Goal: Transaction & Acquisition: Obtain resource

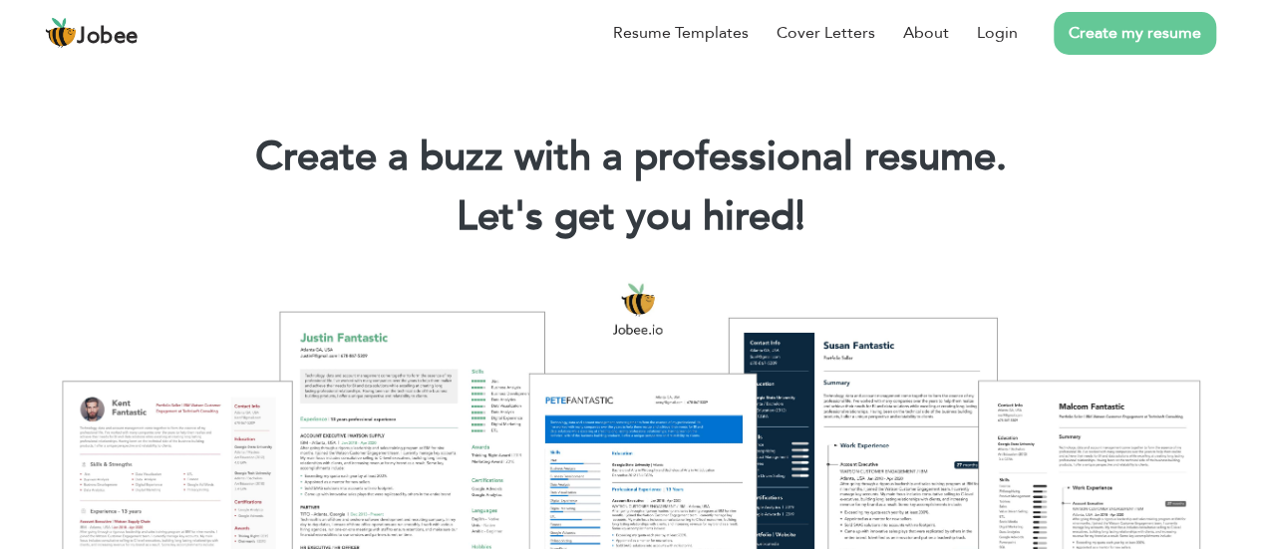
click at [1142, 33] on link "Create my resume" at bounding box center [1134, 33] width 162 height 43
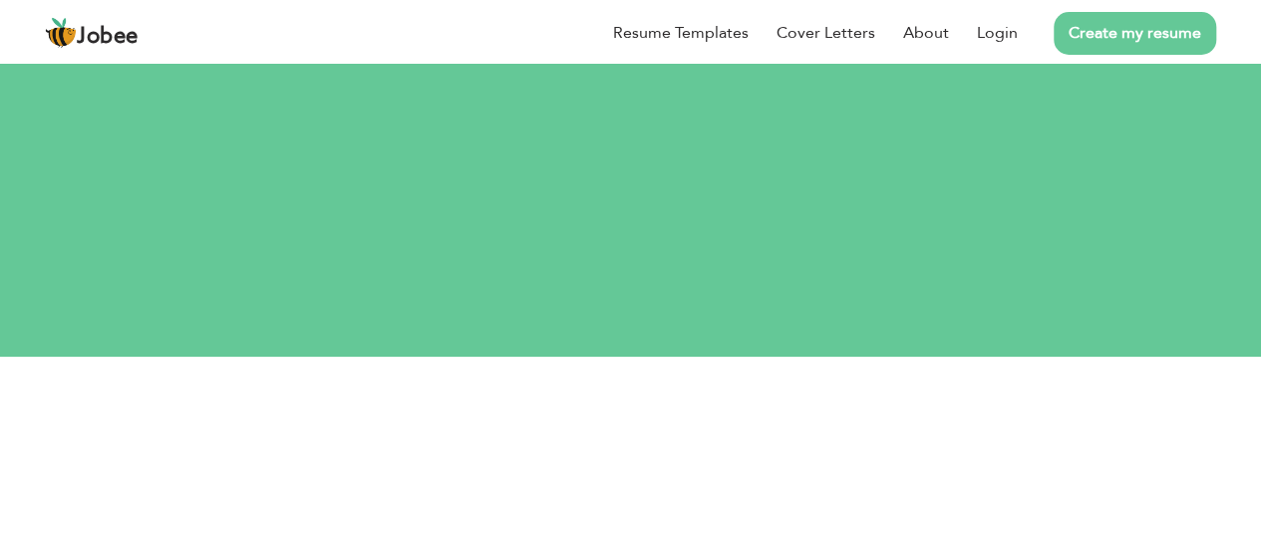
scroll to position [38, 0]
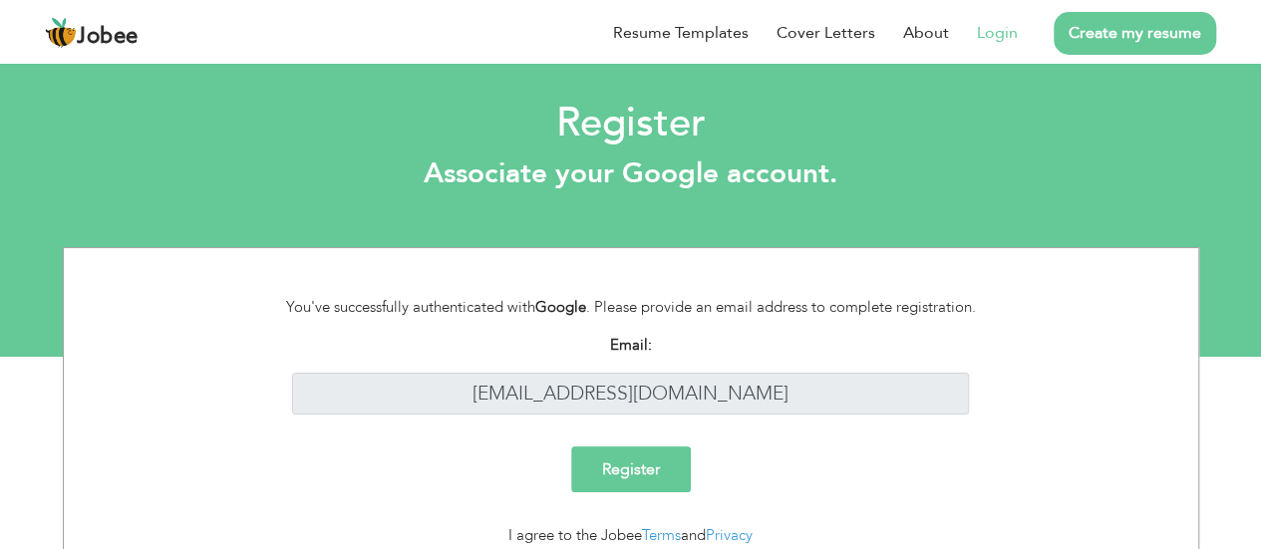
scroll to position [78, 0]
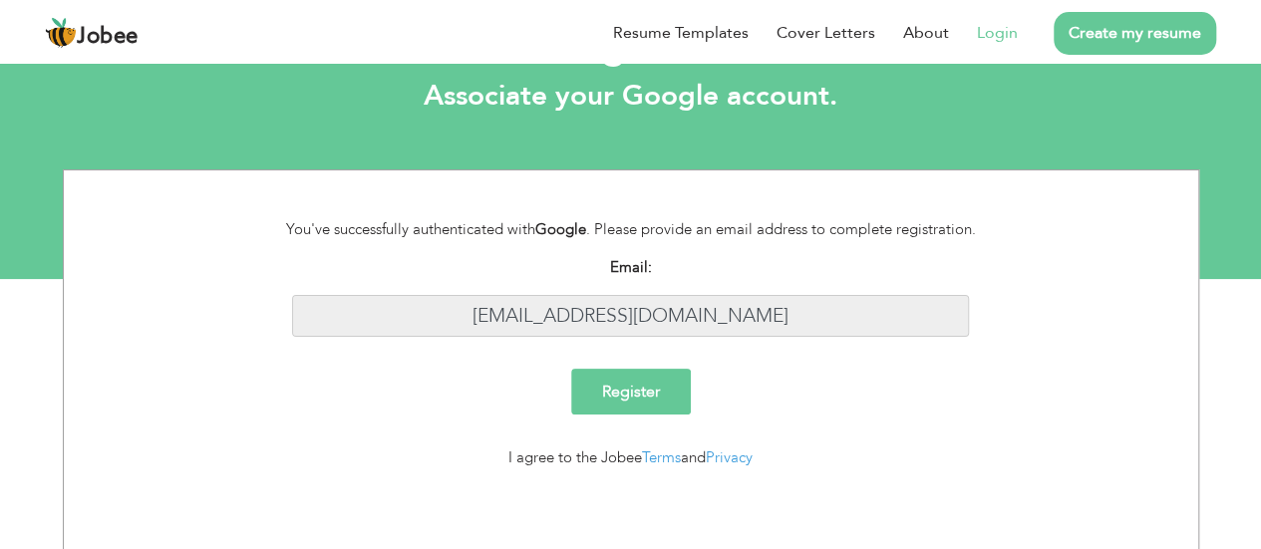
click at [760, 320] on input "samisarwar893@gmail.com" at bounding box center [630, 316] width 677 height 43
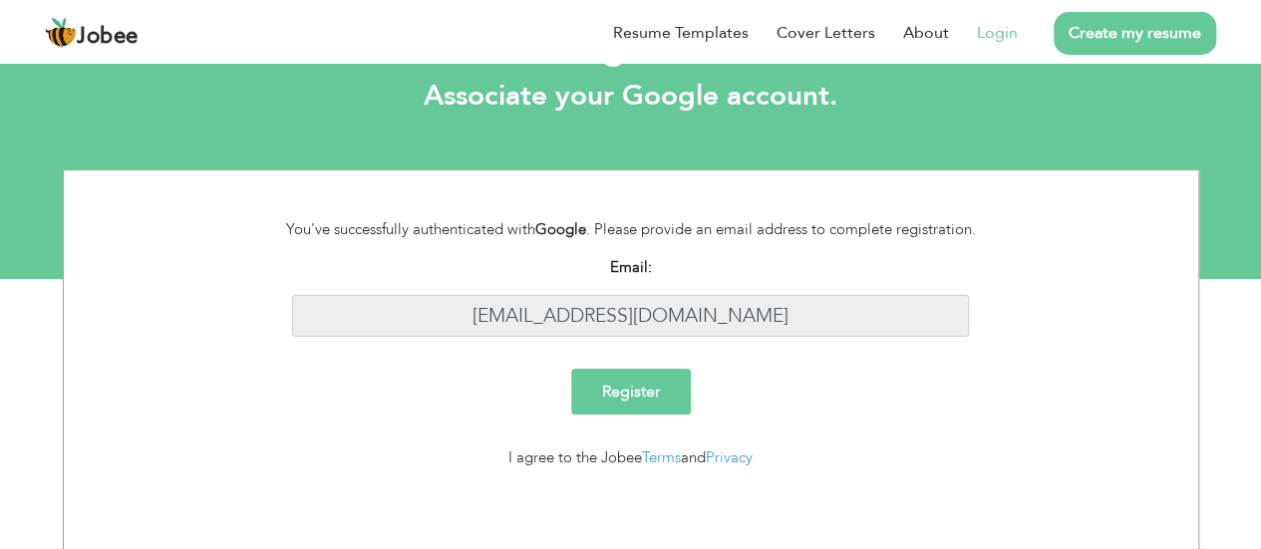
click at [760, 320] on input "samisarwar893@gmail.com" at bounding box center [630, 316] width 677 height 43
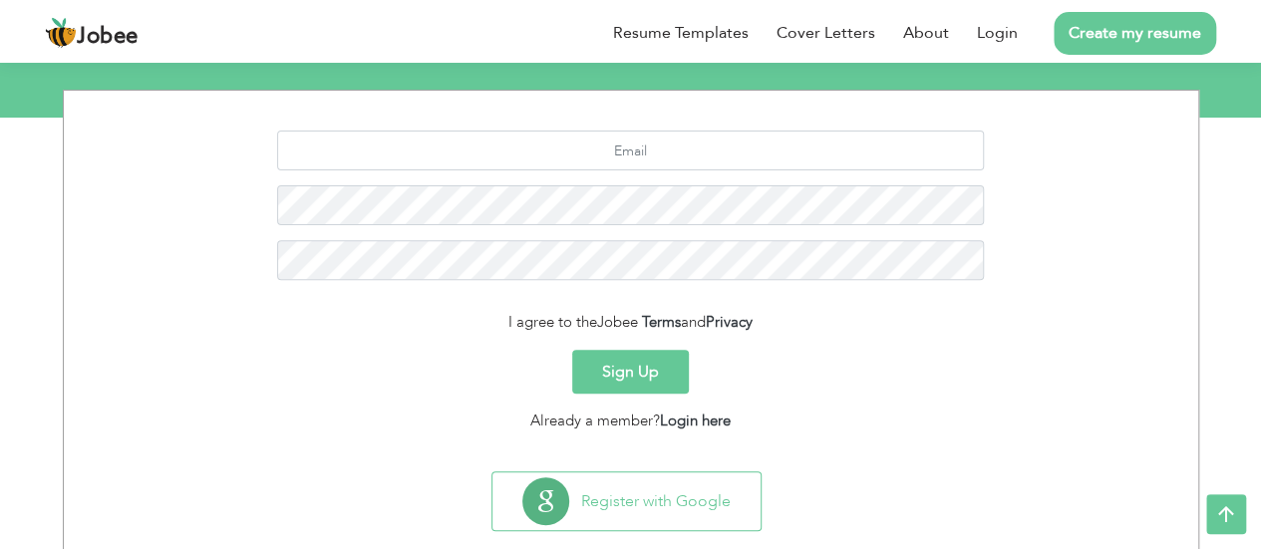
click at [629, 175] on div at bounding box center [631, 213] width 1104 height 164
click at [604, 154] on input "text" at bounding box center [630, 151] width 707 height 40
type input "samisarwar690@gmail.com"
click at [639, 364] on button "Sign Up" at bounding box center [630, 372] width 117 height 44
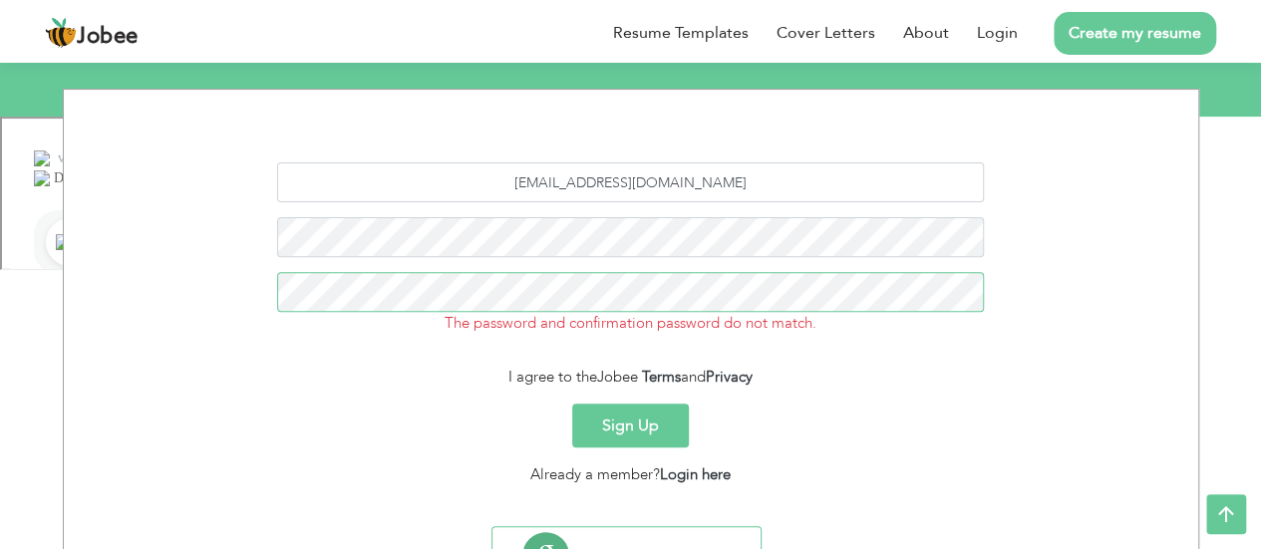
scroll to position [333, 0]
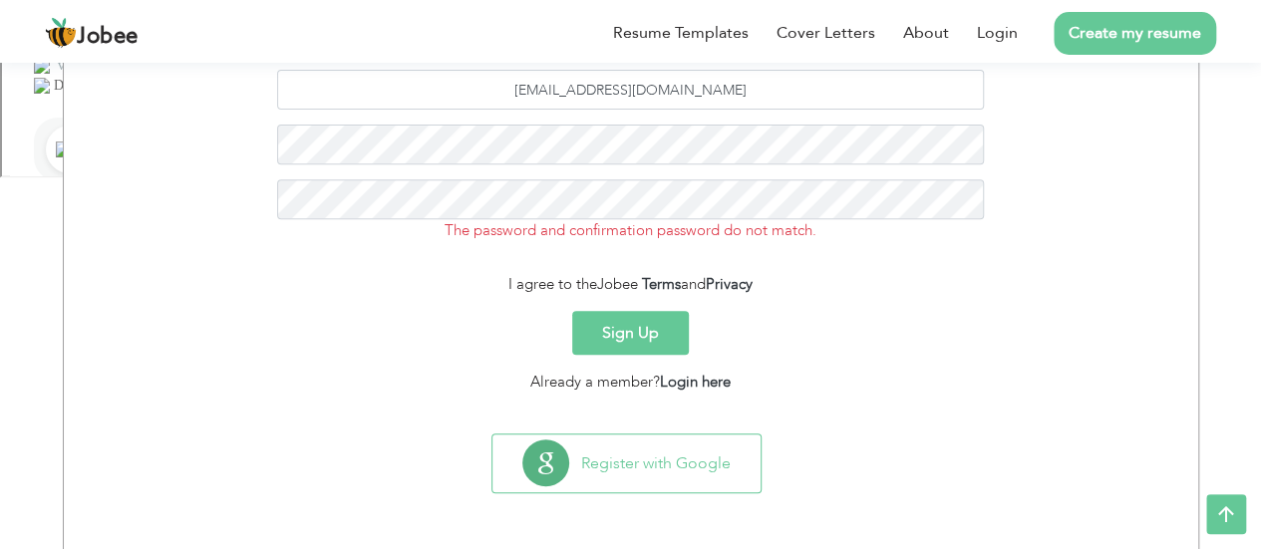
click at [632, 323] on button "Sign Up" at bounding box center [630, 333] width 117 height 44
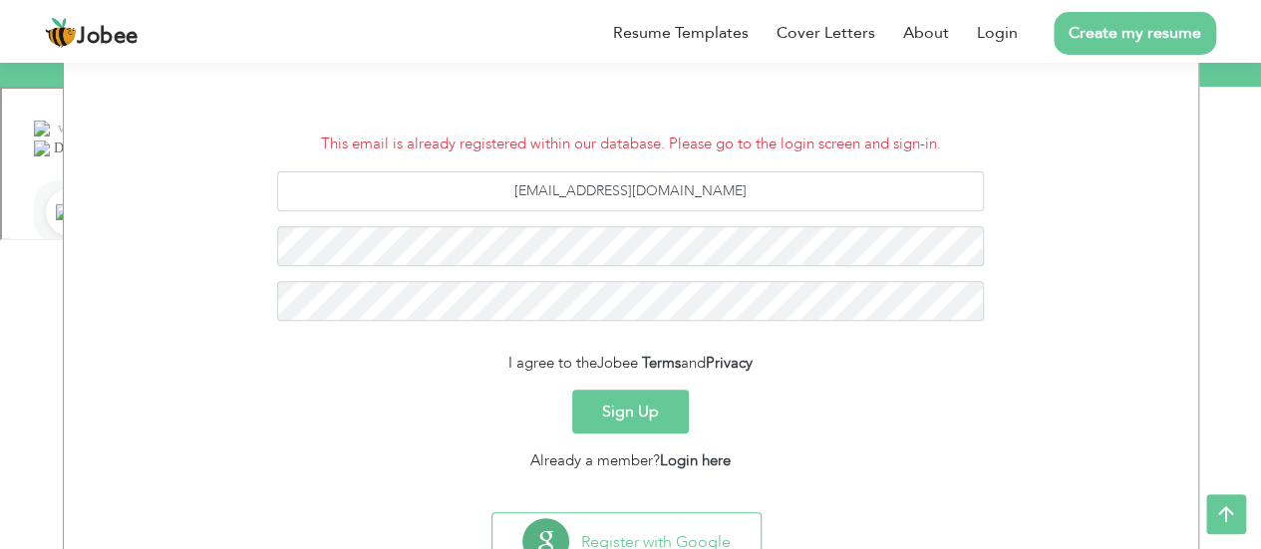
scroll to position [334, 0]
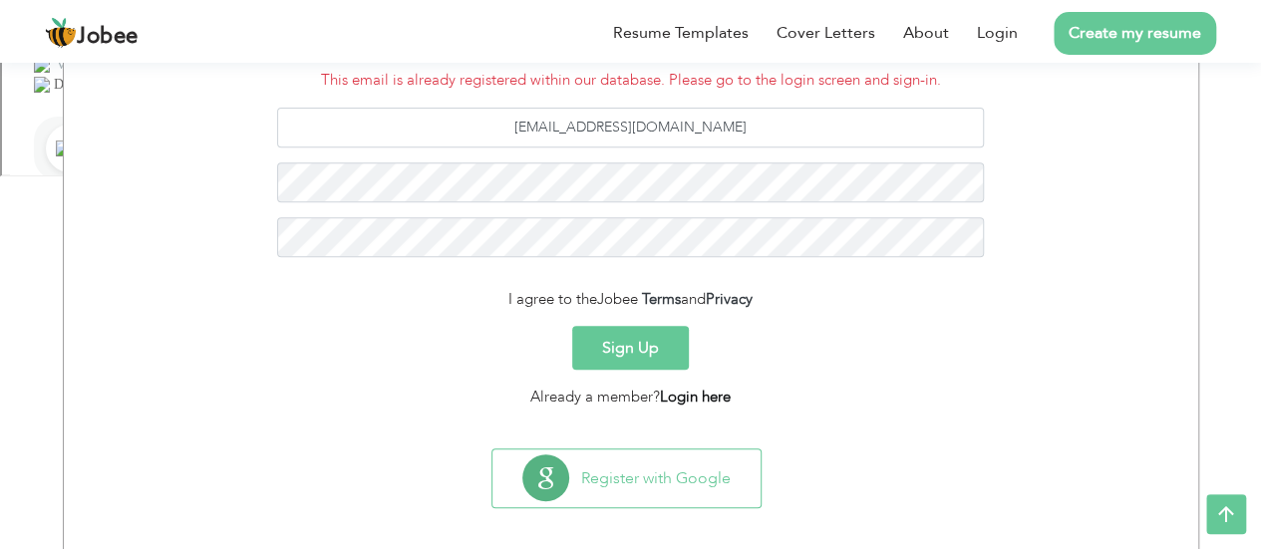
click at [692, 398] on link "Login here" at bounding box center [695, 397] width 71 height 20
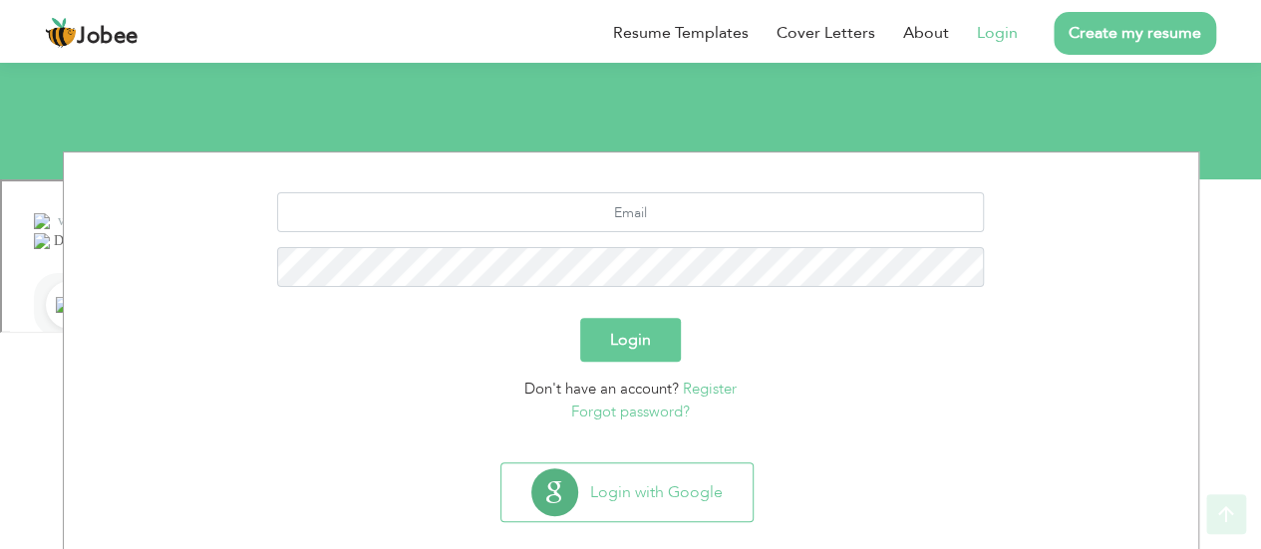
scroll to position [181, 0]
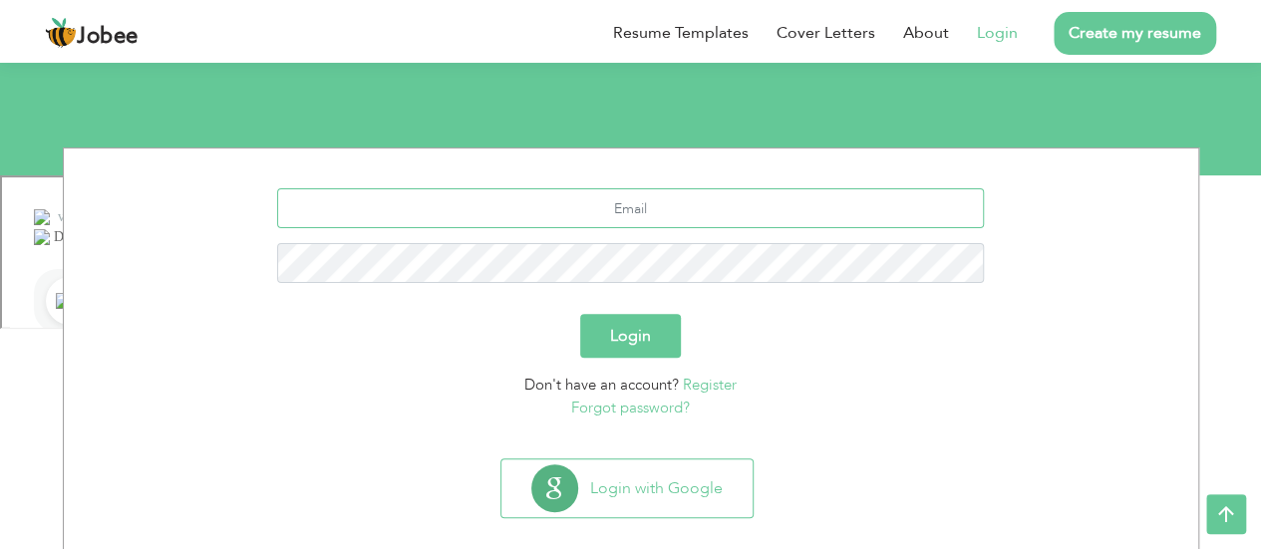
click at [635, 202] on input "text" at bounding box center [630, 208] width 707 height 40
type input "[EMAIL_ADDRESS][DOMAIN_NAME]"
click at [627, 330] on button "Login" at bounding box center [630, 336] width 101 height 44
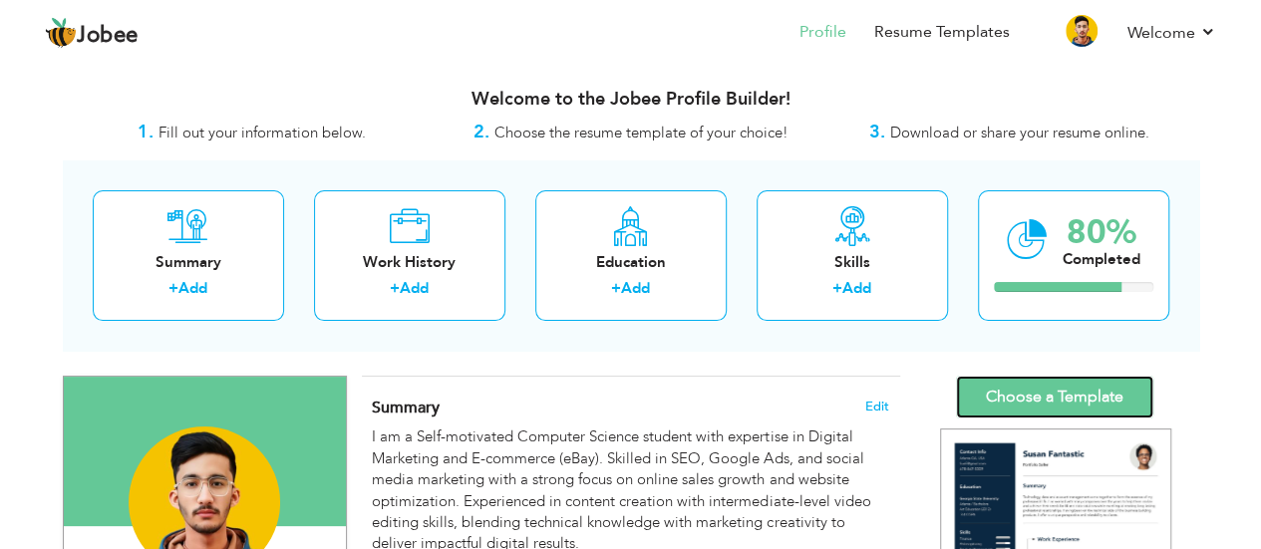
click at [1006, 402] on link "Choose a Template" at bounding box center [1054, 397] width 197 height 43
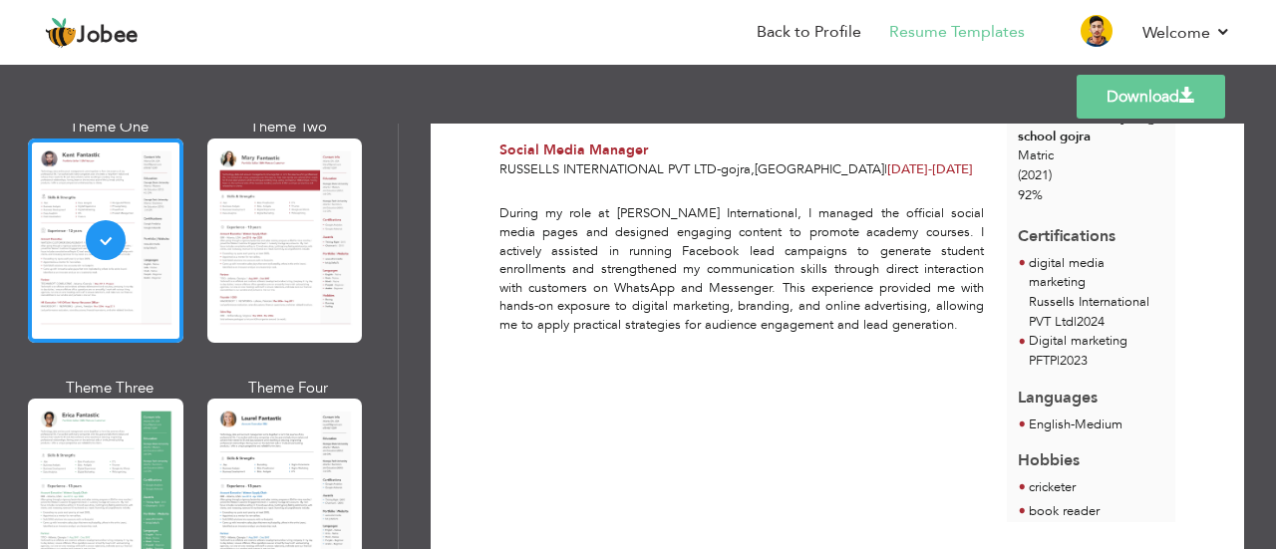
scroll to position [516, 0]
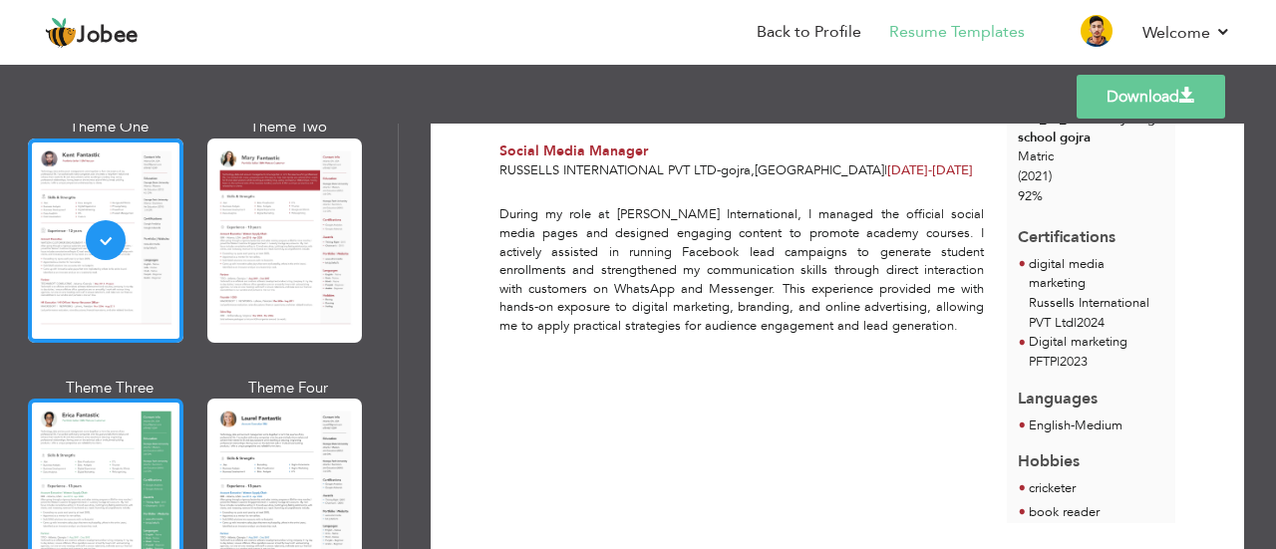
click at [108, 457] on div at bounding box center [105, 501] width 155 height 204
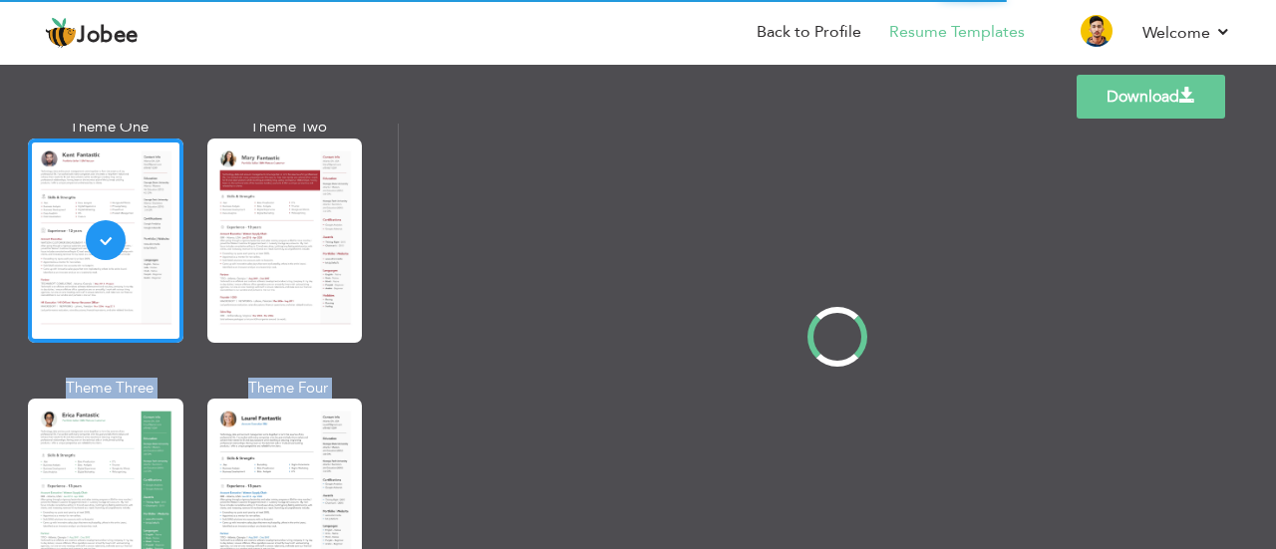
drag, startPoint x: 396, startPoint y: 158, endPoint x: 399, endPoint y: 233, distance: 74.8
click at [399, 233] on div "Professional Themes Theme One Theme Two Theme Three Theme Four" at bounding box center [638, 337] width 1276 height 426
click at [391, 183] on div "Professional Themes Theme One Theme Two Theme Three Theme Four" at bounding box center [638, 337] width 1276 height 426
drag, startPoint x: 397, startPoint y: 170, endPoint x: 400, endPoint y: 219, distance: 48.9
click at [400, 219] on div "Professional Themes Theme One Theme Two Theme Three Theme Four" at bounding box center [638, 337] width 1276 height 426
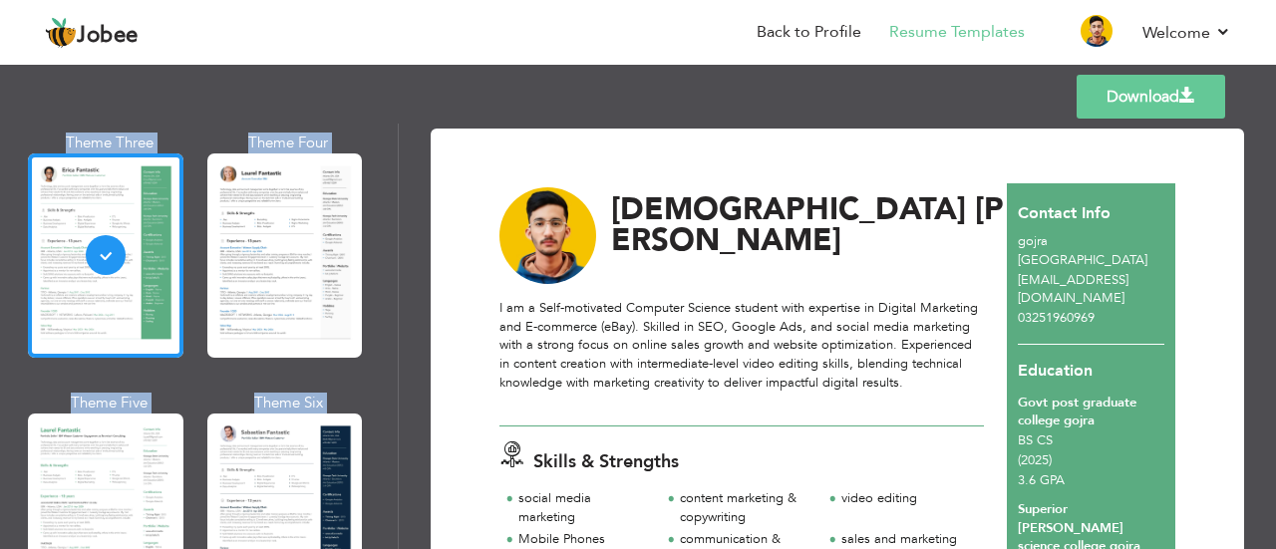
scroll to position [375, 0]
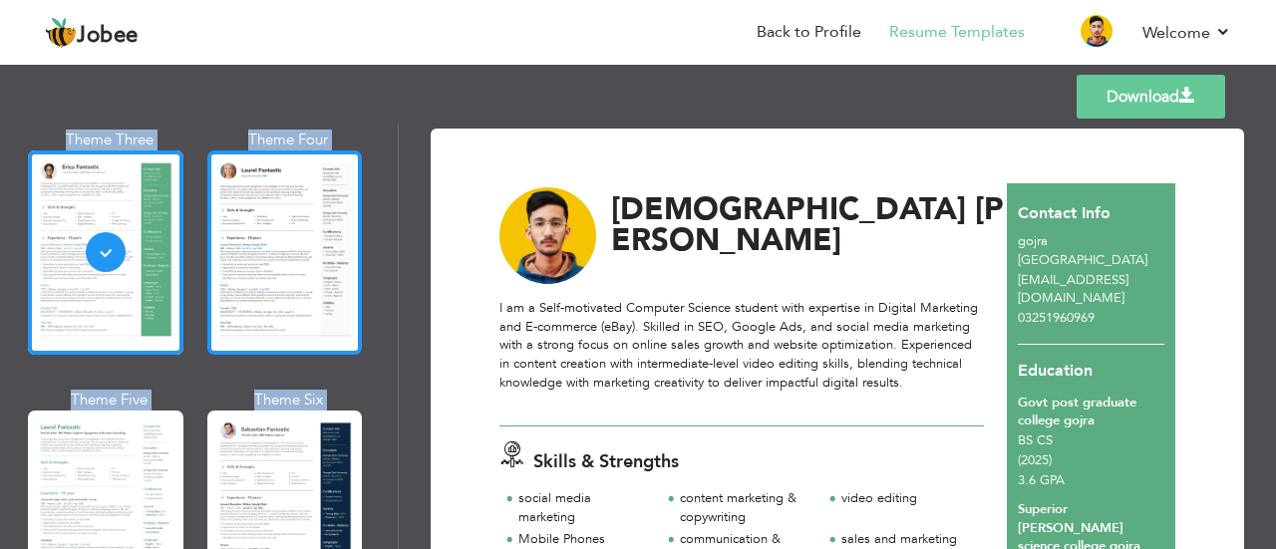
click at [255, 226] on div at bounding box center [284, 252] width 155 height 204
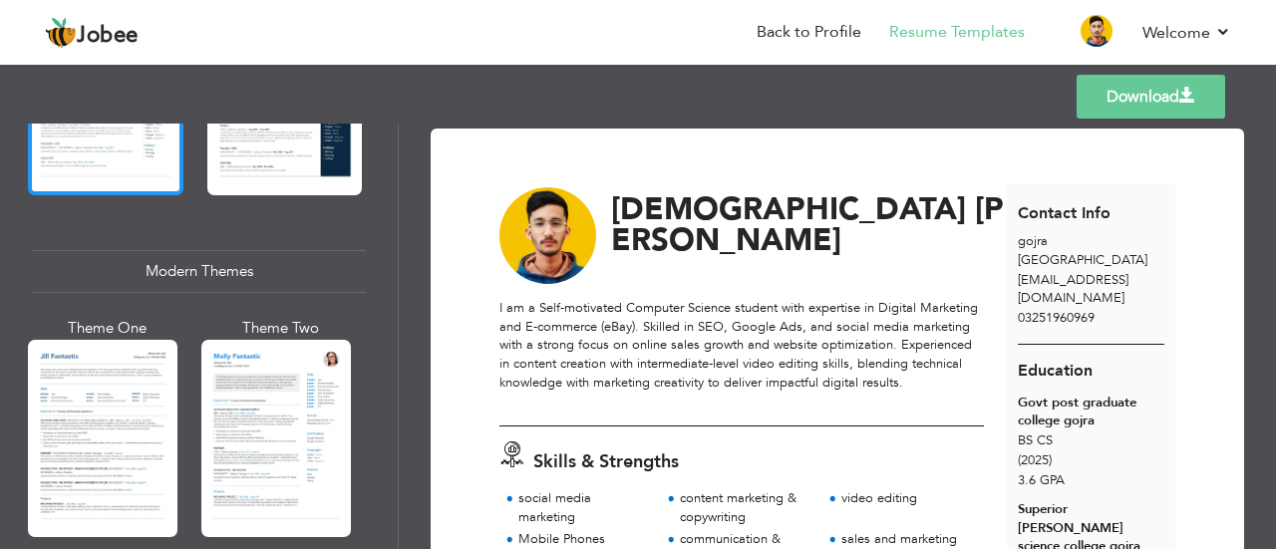
scroll to position [887, 0]
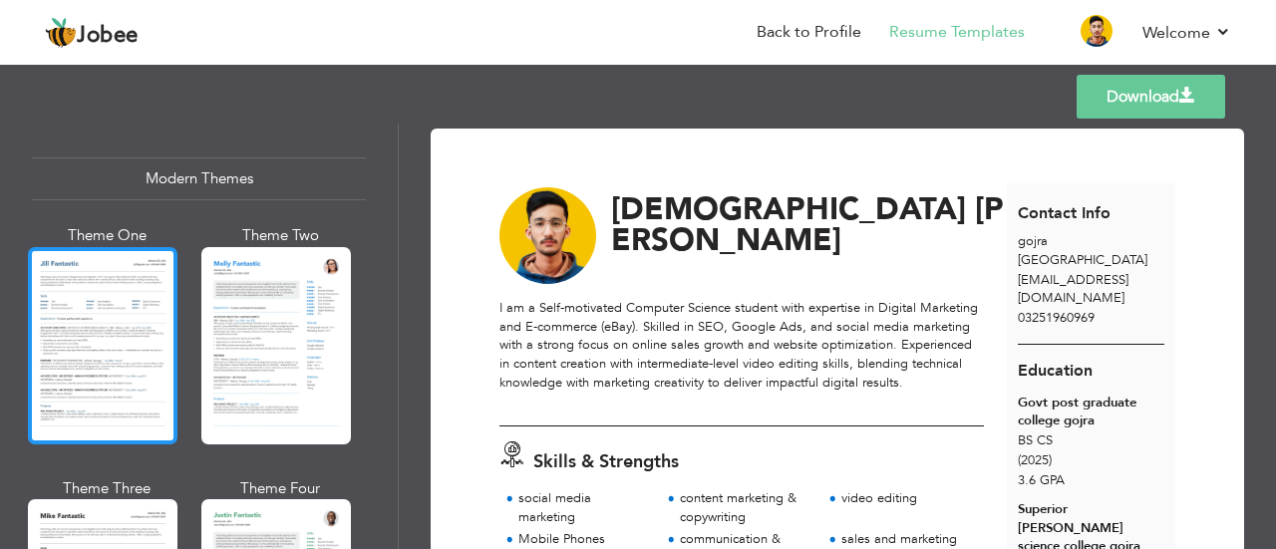
click at [108, 342] on div at bounding box center [102, 345] width 149 height 197
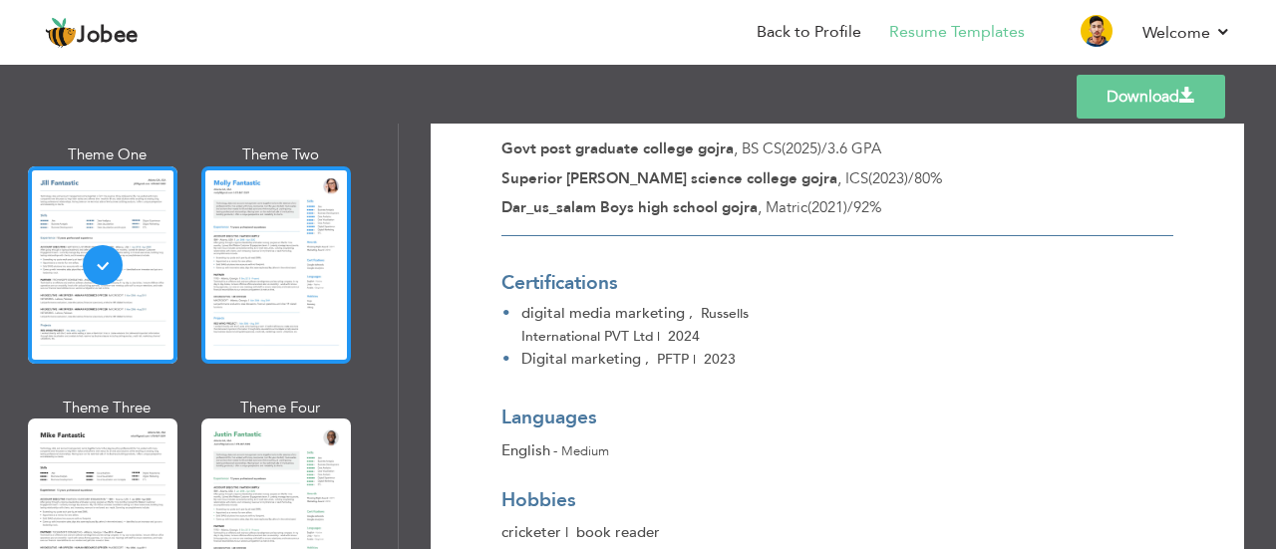
scroll to position [983, 0]
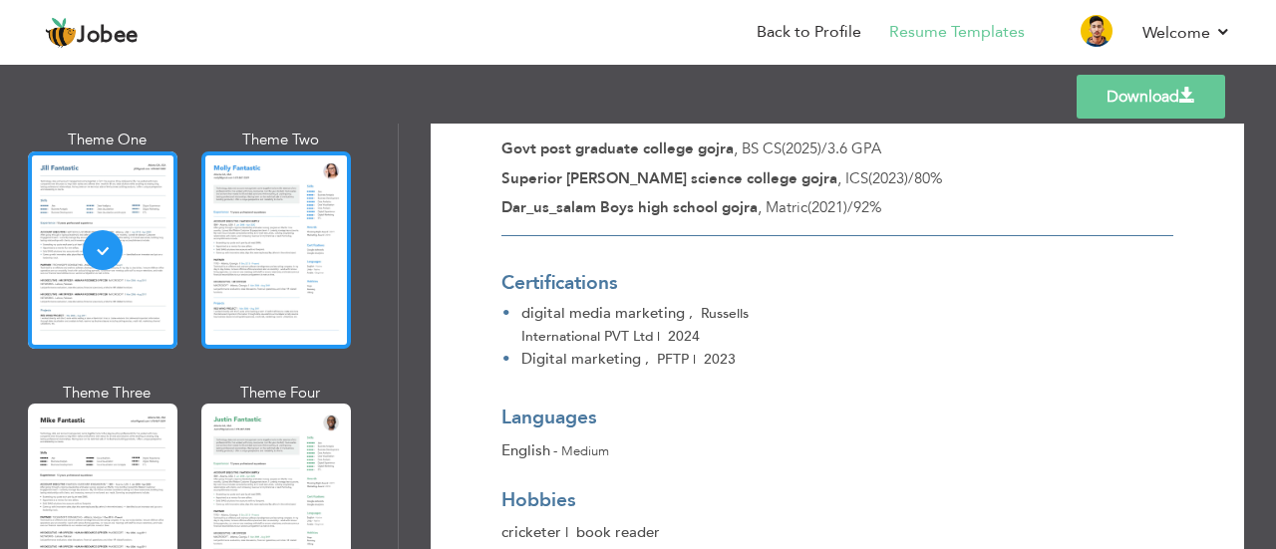
click at [253, 233] on div at bounding box center [275, 249] width 149 height 197
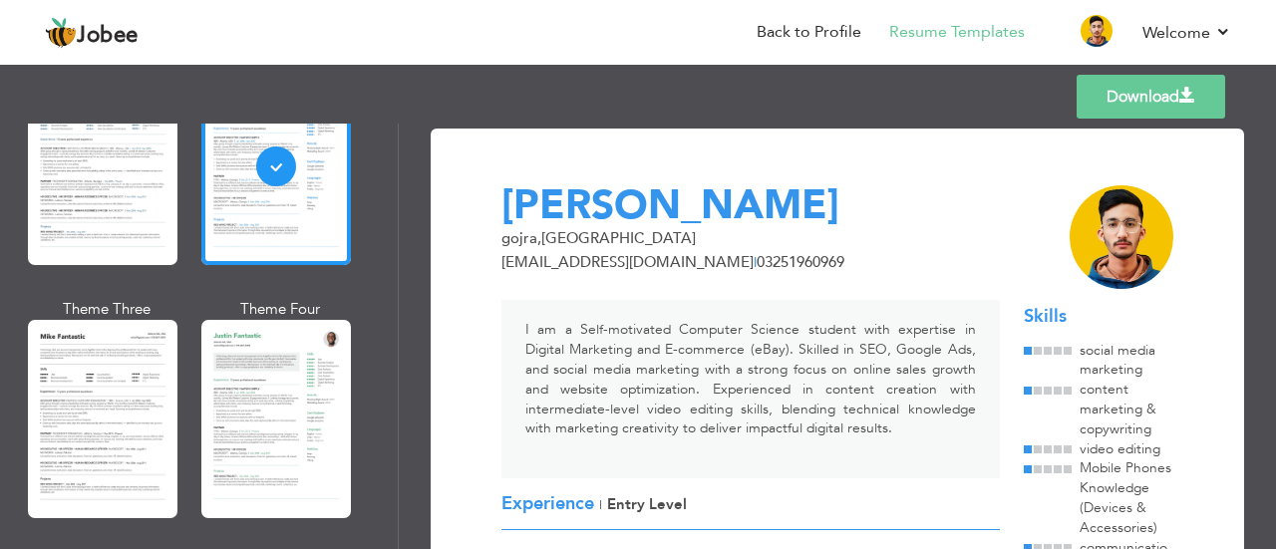
scroll to position [1079, 0]
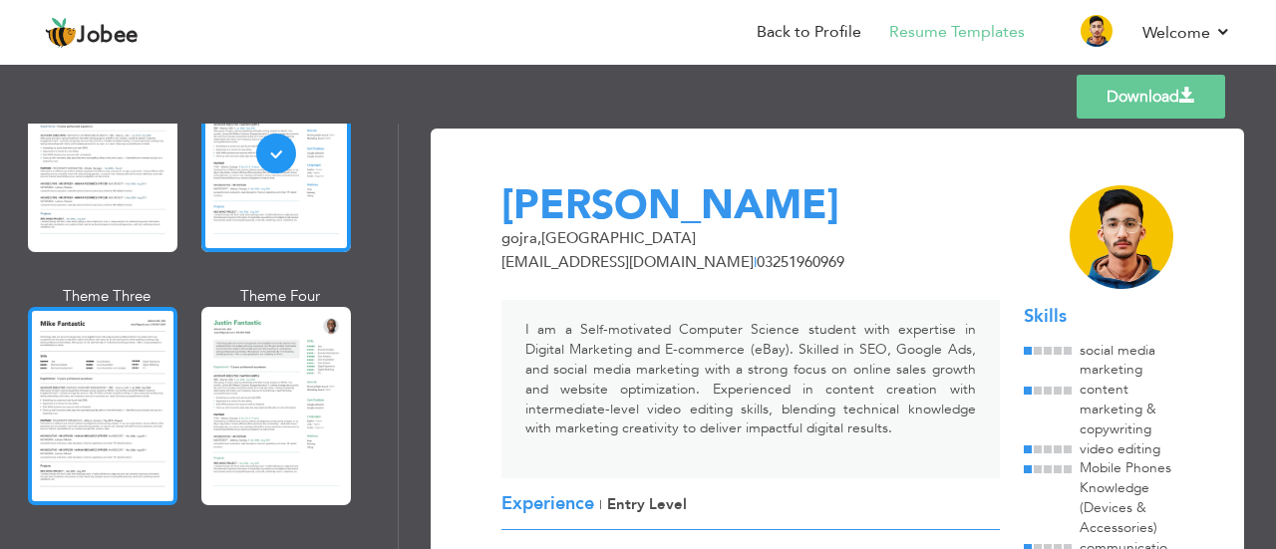
click at [102, 367] on div at bounding box center [102, 405] width 149 height 197
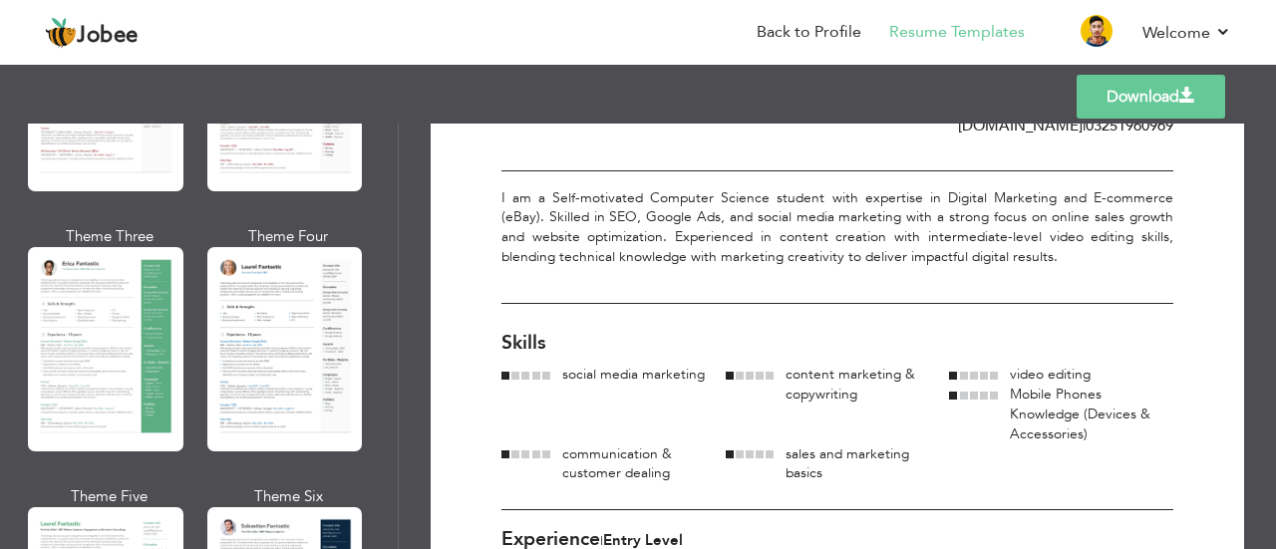
scroll to position [277, 0]
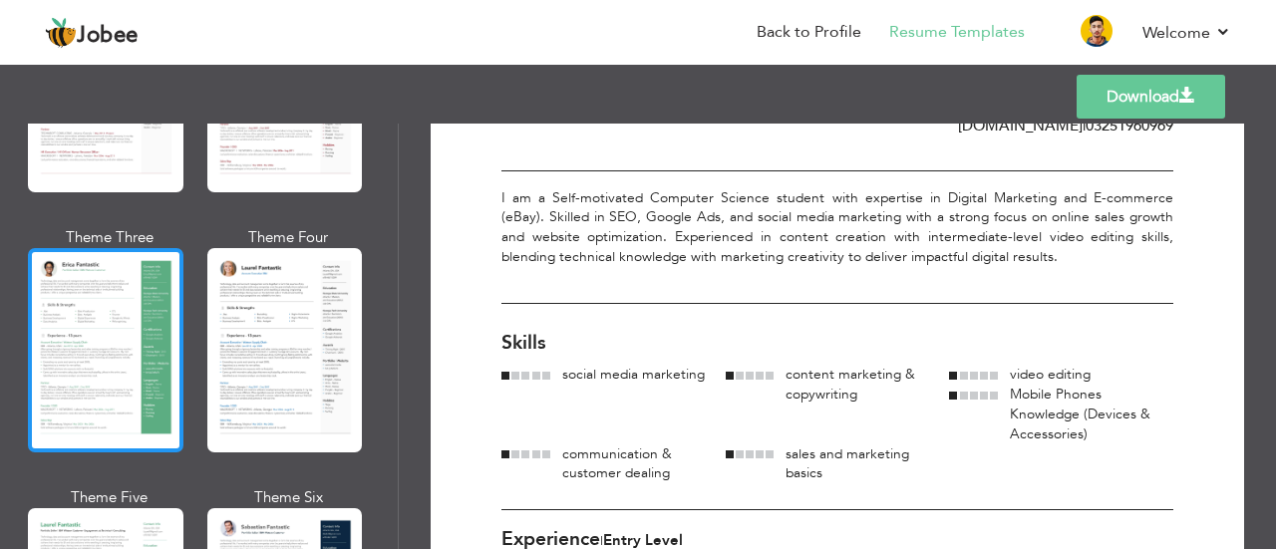
click at [112, 313] on div at bounding box center [105, 350] width 155 height 204
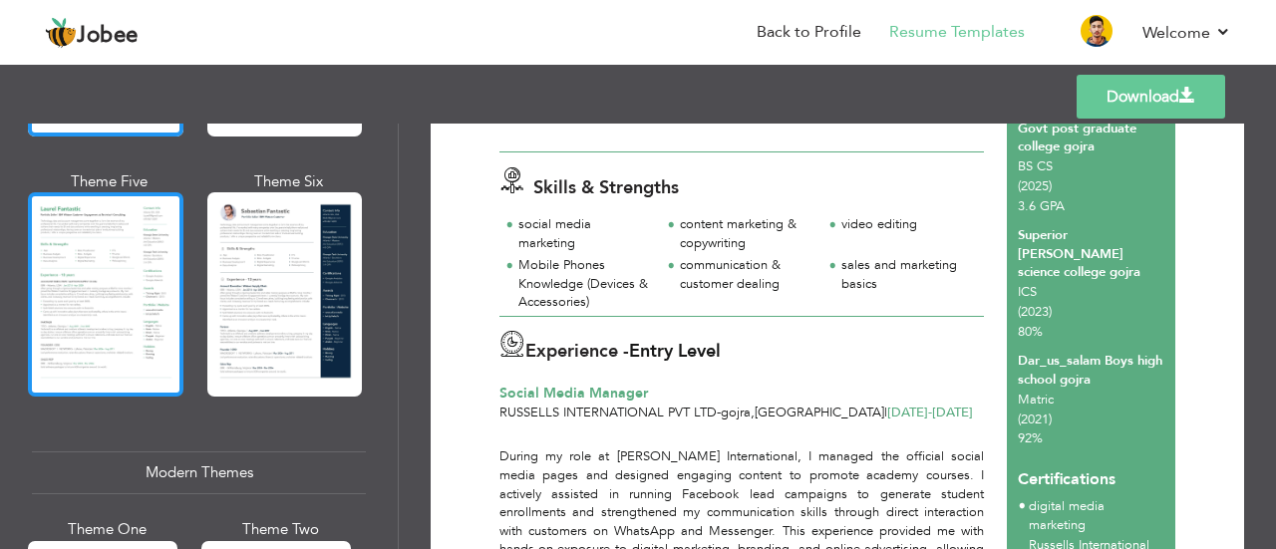
scroll to position [594, 0]
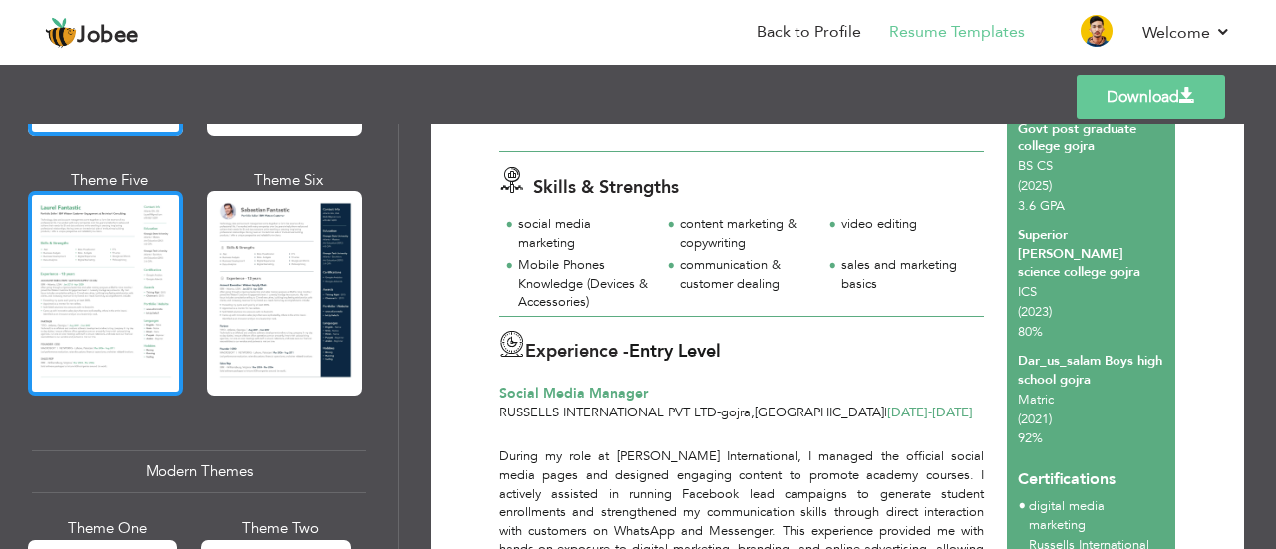
click at [113, 326] on div at bounding box center [105, 293] width 155 height 204
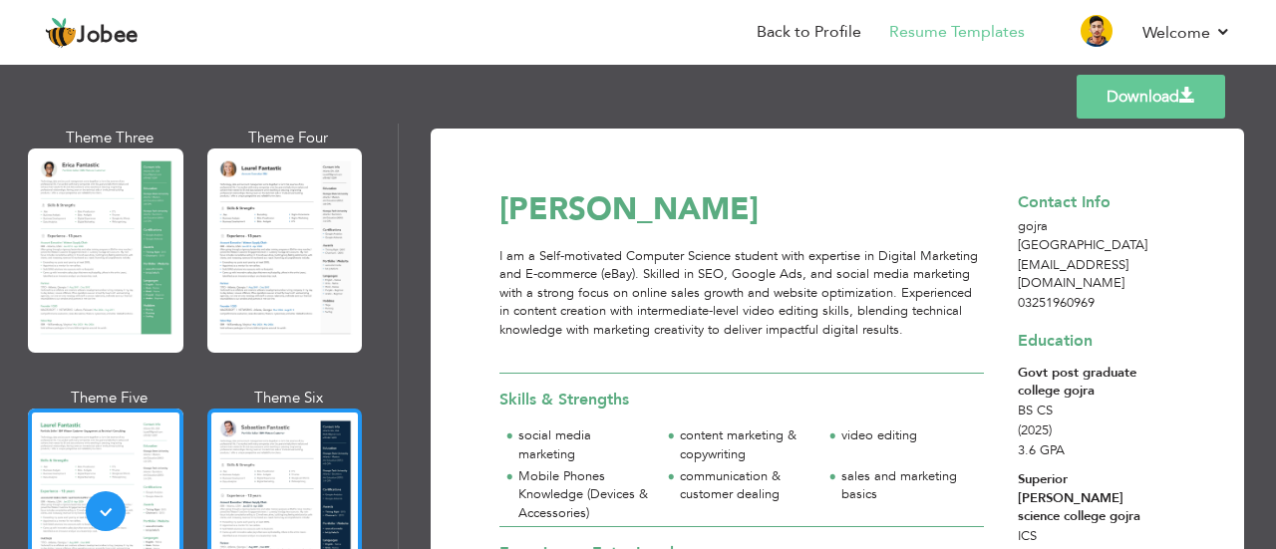
scroll to position [363, 0]
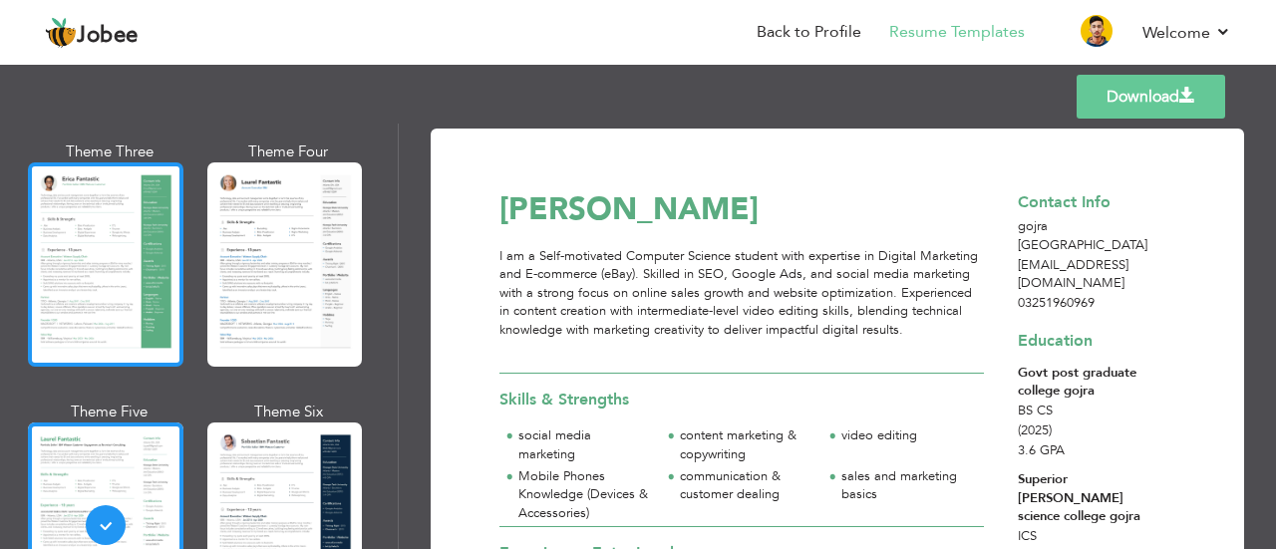
click at [116, 274] on div at bounding box center [105, 264] width 155 height 204
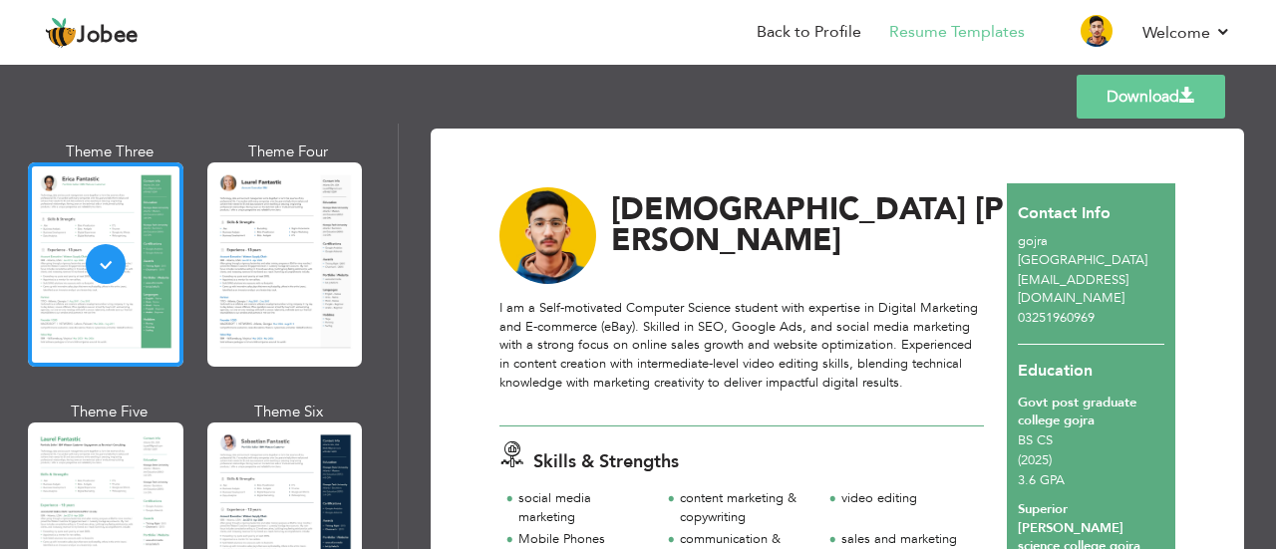
click at [1146, 96] on link "Download" at bounding box center [1150, 97] width 148 height 44
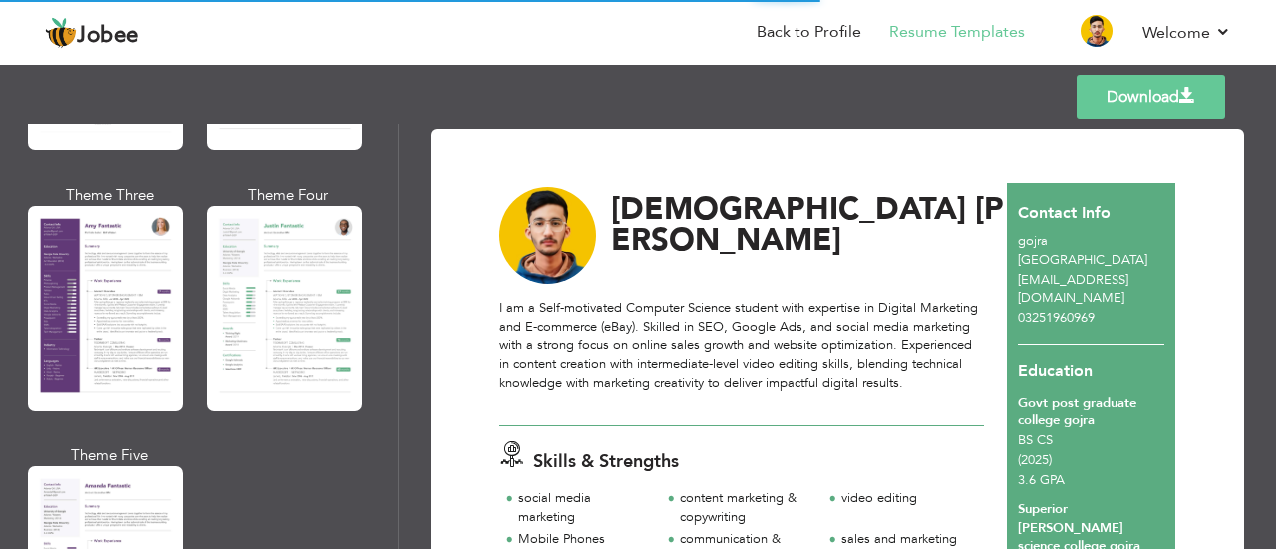
scroll to position [1854, 0]
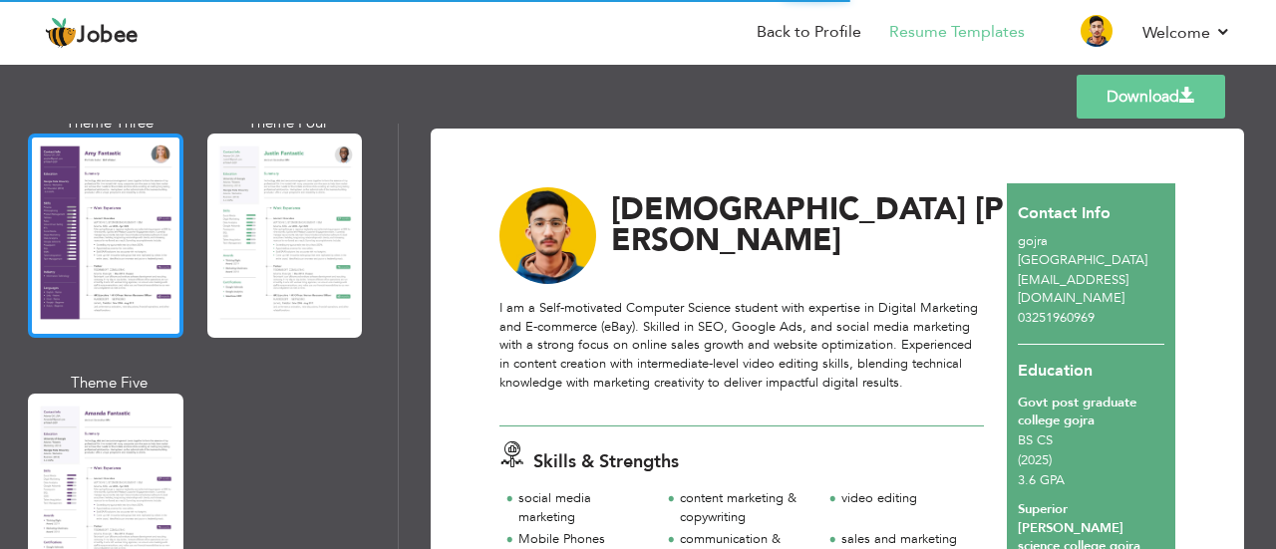
click at [79, 228] on div at bounding box center [105, 236] width 155 height 204
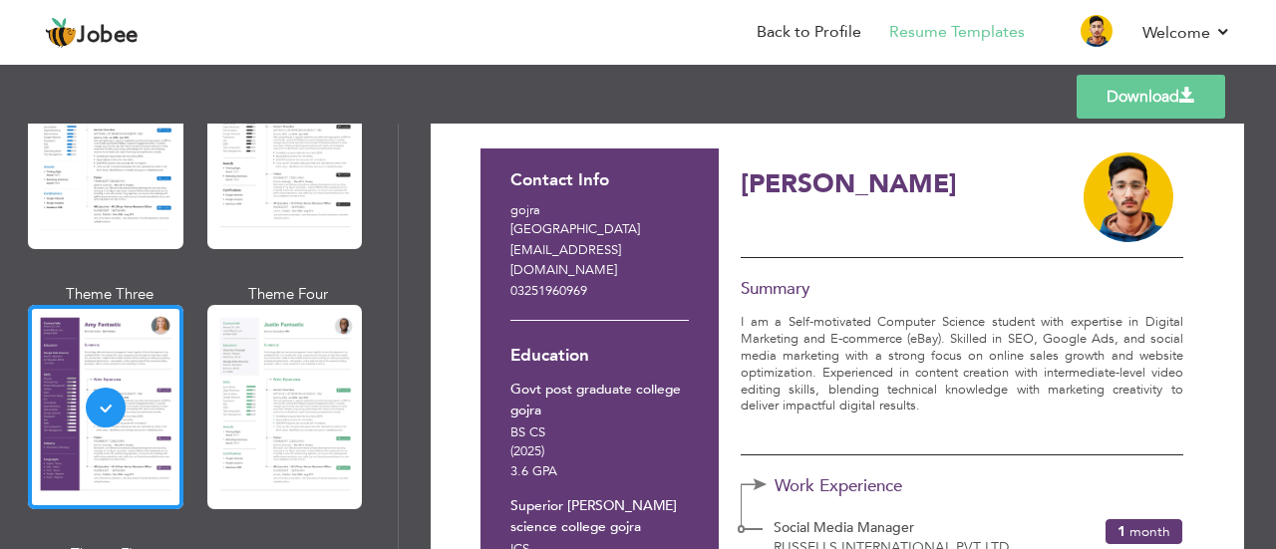
scroll to position [0, 0]
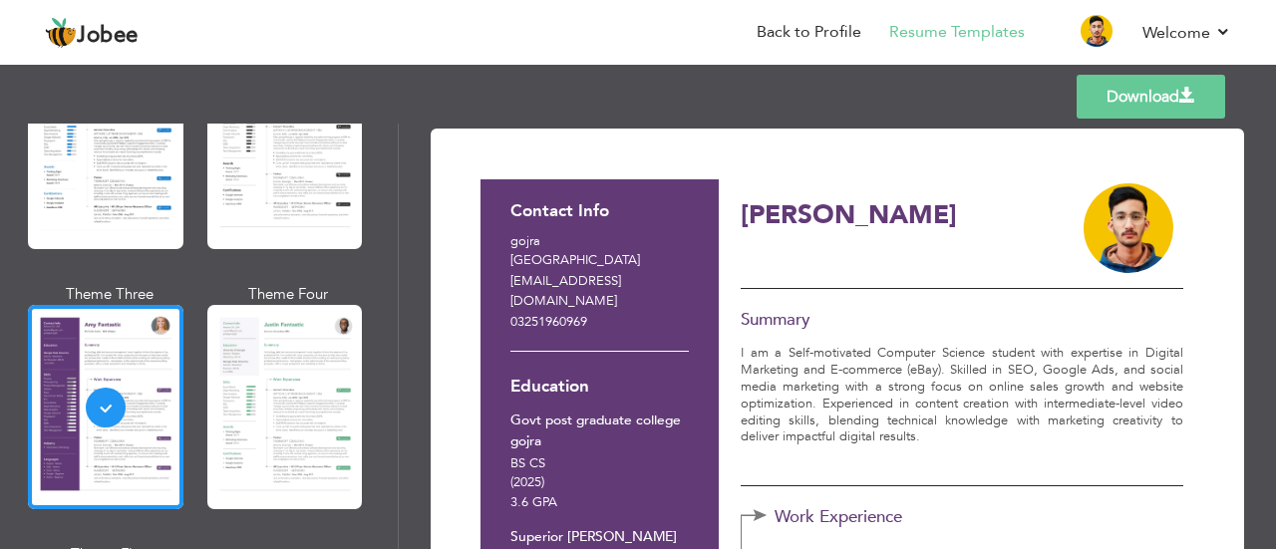
click at [1126, 96] on link "Download" at bounding box center [1150, 97] width 148 height 44
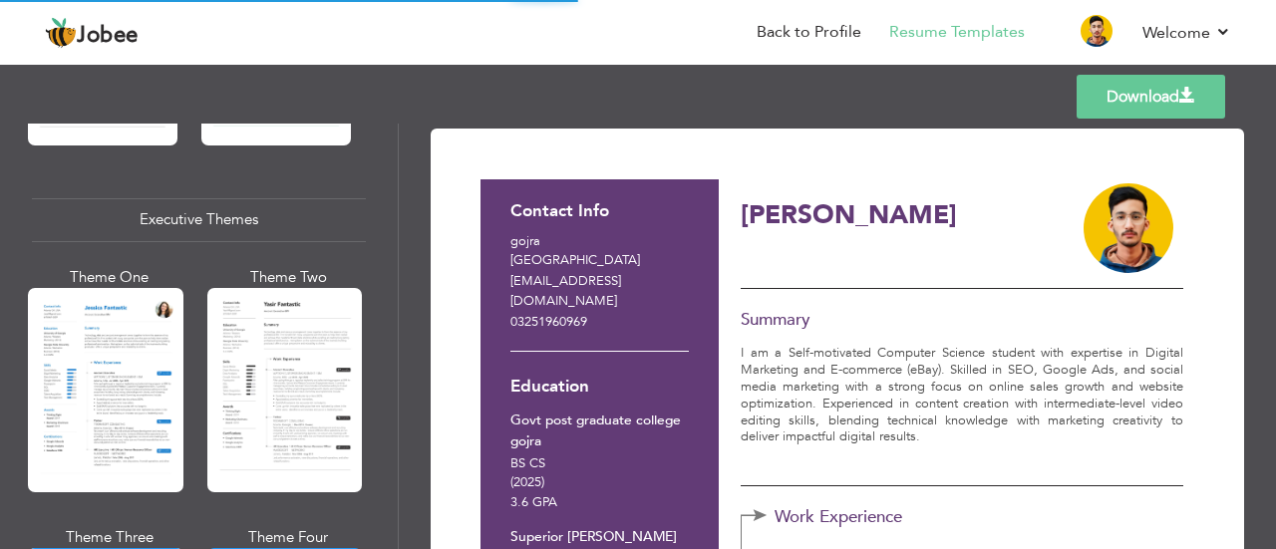
scroll to position [1451, 0]
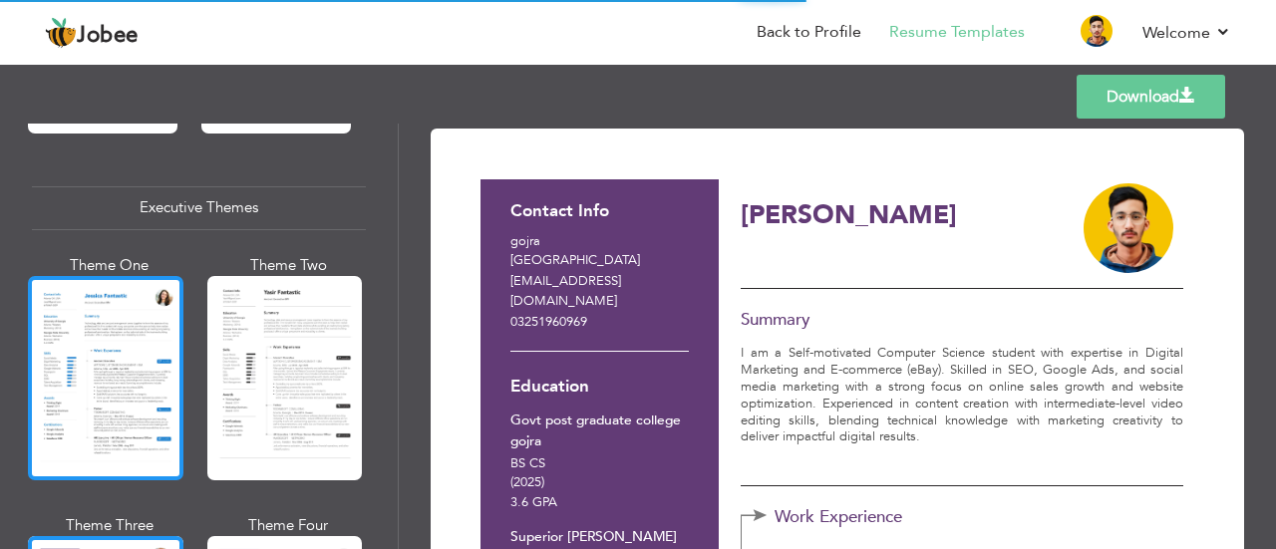
click at [126, 367] on div at bounding box center [105, 378] width 155 height 204
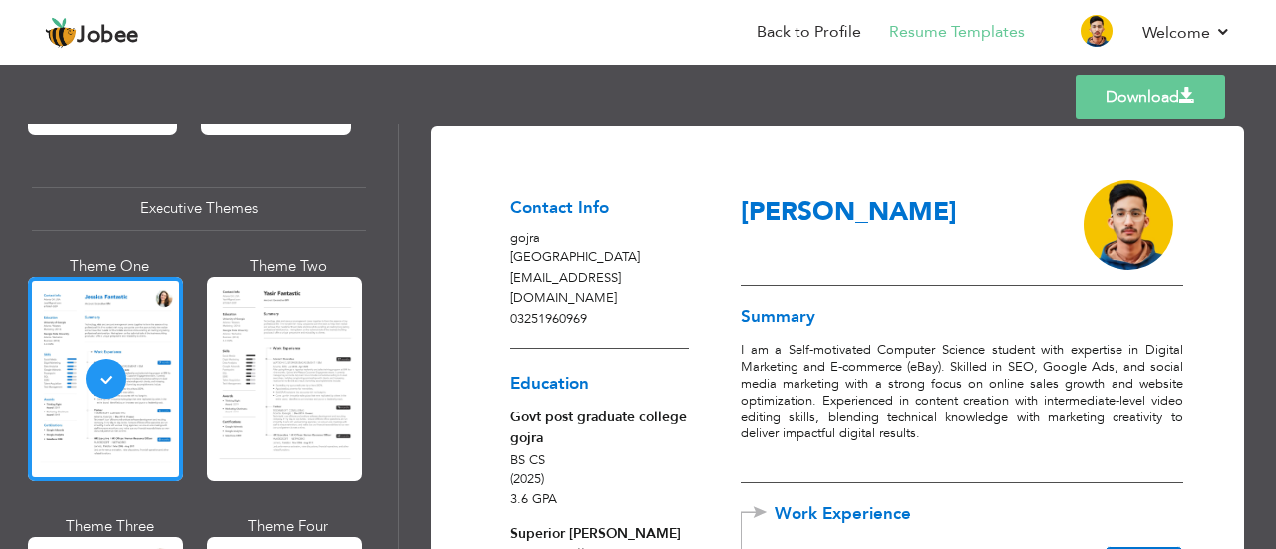
scroll to position [0, 0]
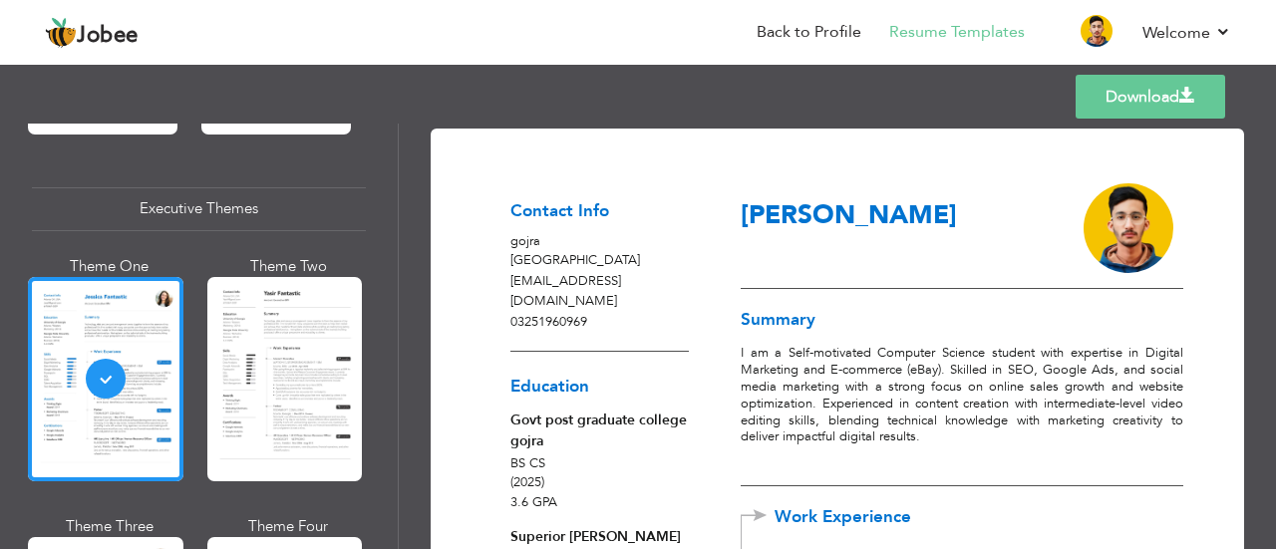
click at [1135, 89] on link "Download" at bounding box center [1149, 97] width 149 height 44
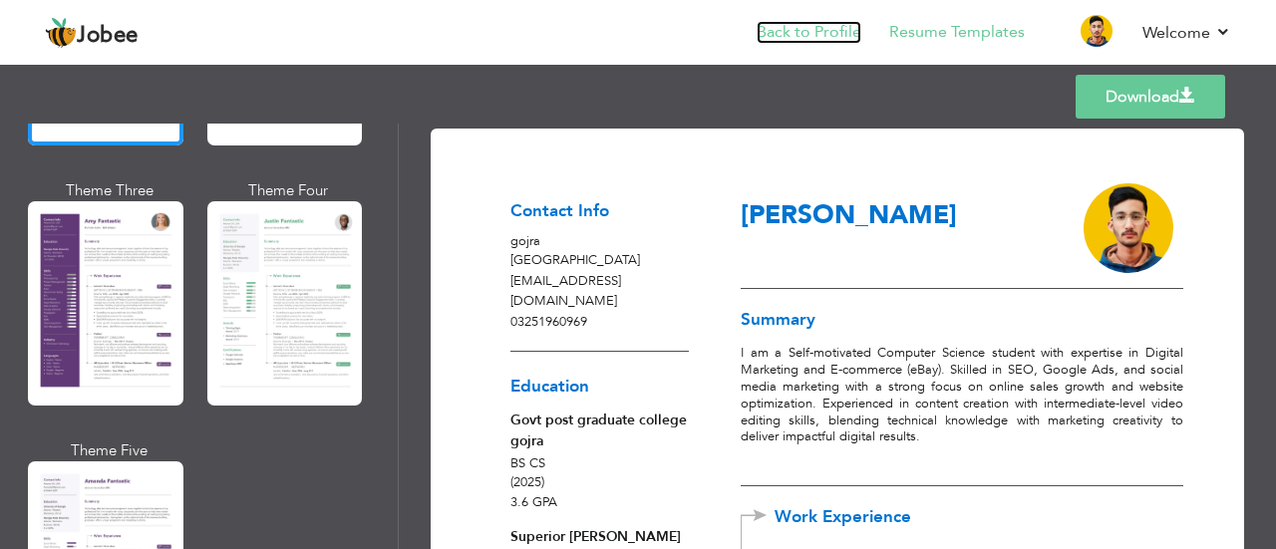
click at [835, 26] on link "Back to Profile" at bounding box center [808, 32] width 105 height 23
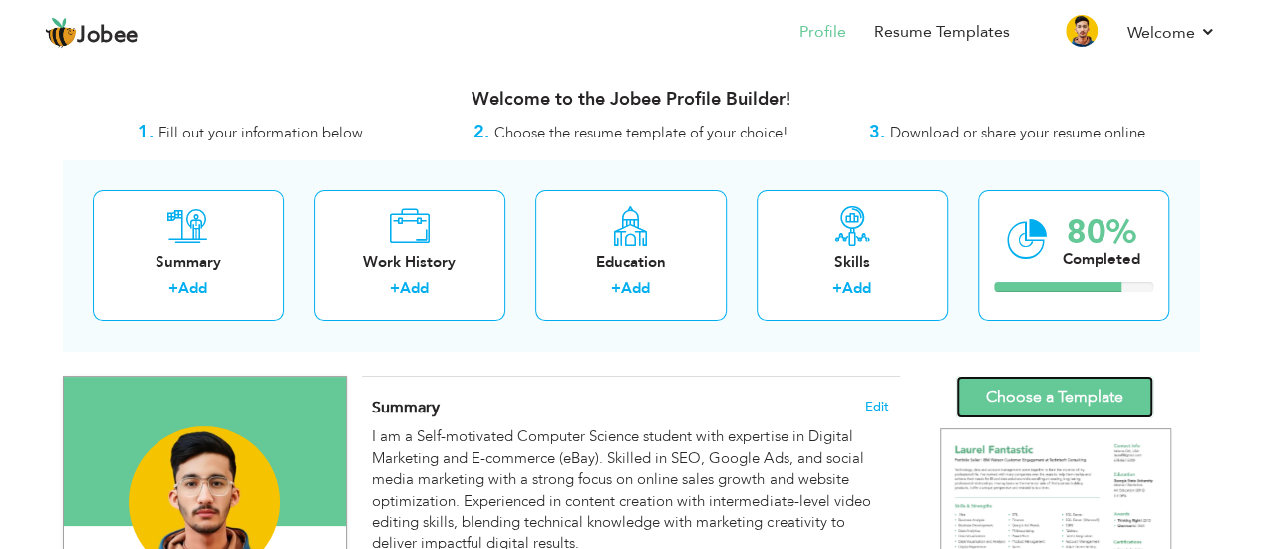
click at [1033, 389] on link "Choose a Template" at bounding box center [1054, 397] width 197 height 43
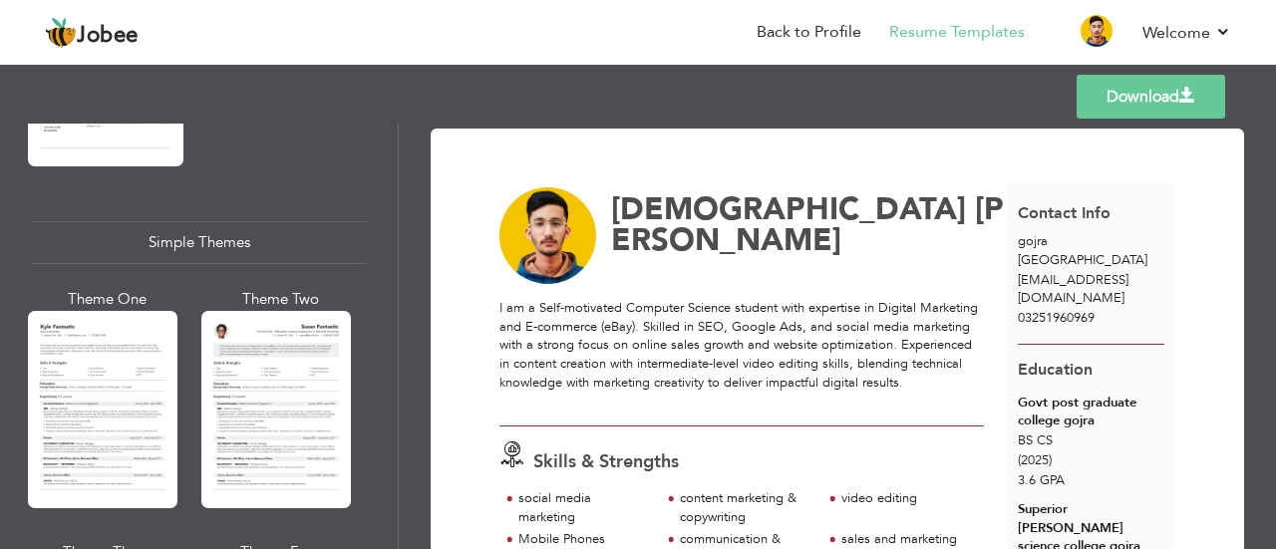
click at [1160, 96] on link "Download" at bounding box center [1150, 97] width 148 height 44
